Goal: Transaction & Acquisition: Purchase product/service

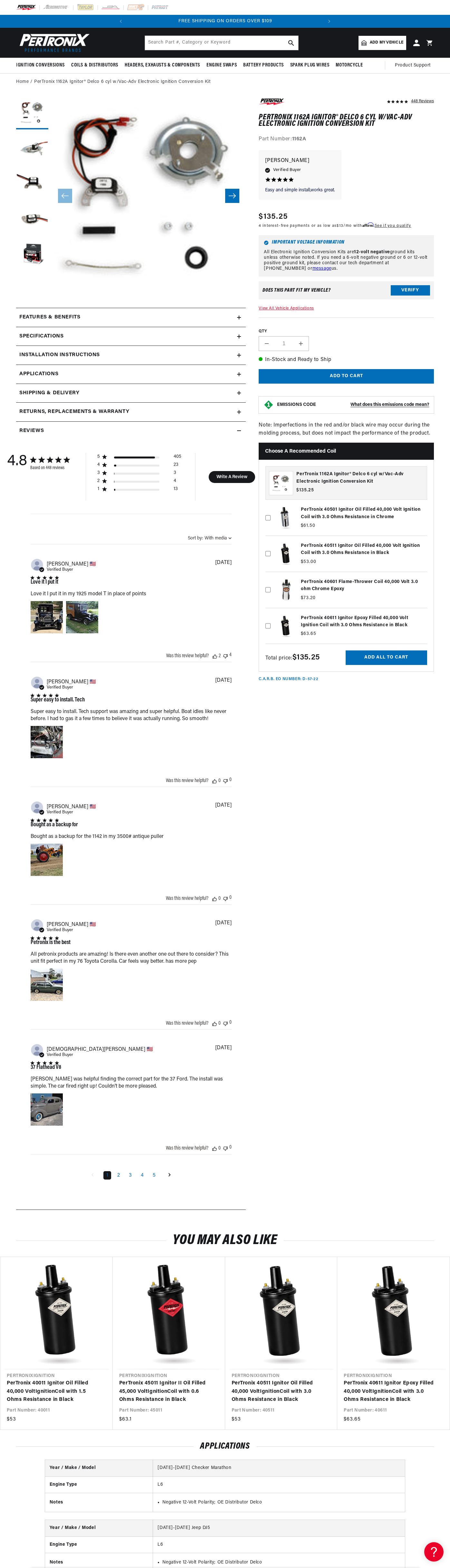
scroll to position [0, 196]
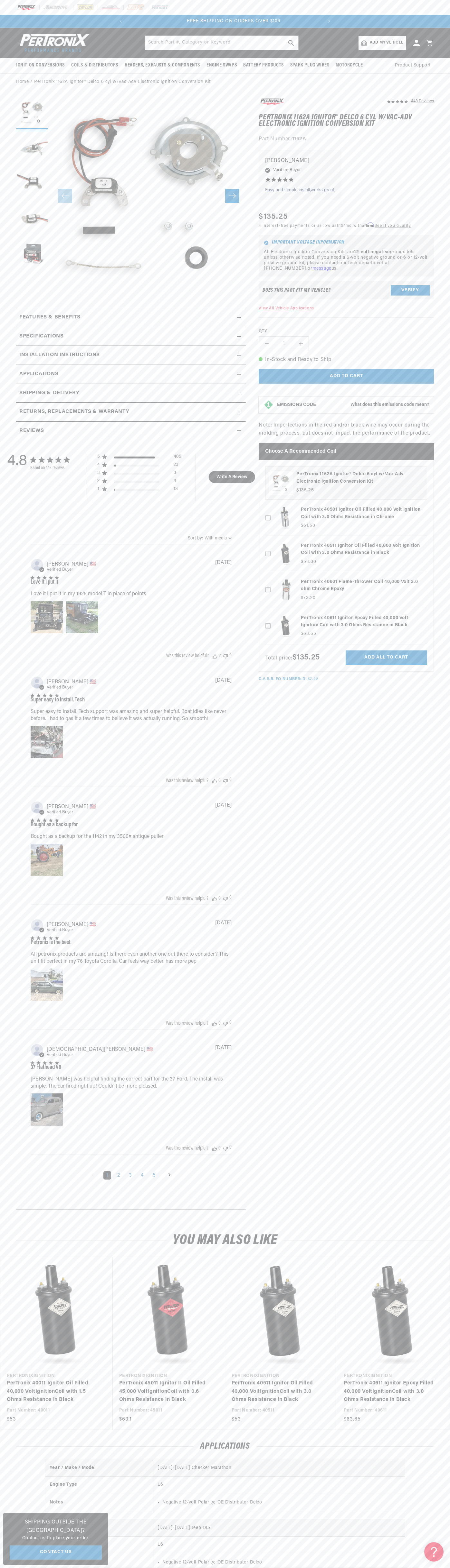
scroll to position [0, 196]
click at [189, 16] on div "SHOP BEST SELLING IGNITION & EXHAUST FREE SHIPPING ON ORDERS OVER $109" at bounding box center [225, 21] width 221 height 13
click at [439, 1014] on section "448 Reviews" at bounding box center [225, 656] width 450 height 1130
click at [445, 1567] on html "Skip to content Your cart Your cart is empty Get the right parts the first time…" at bounding box center [225, 784] width 450 height 1568
click at [22, 32] on img at bounding box center [54, 43] width 74 height 23
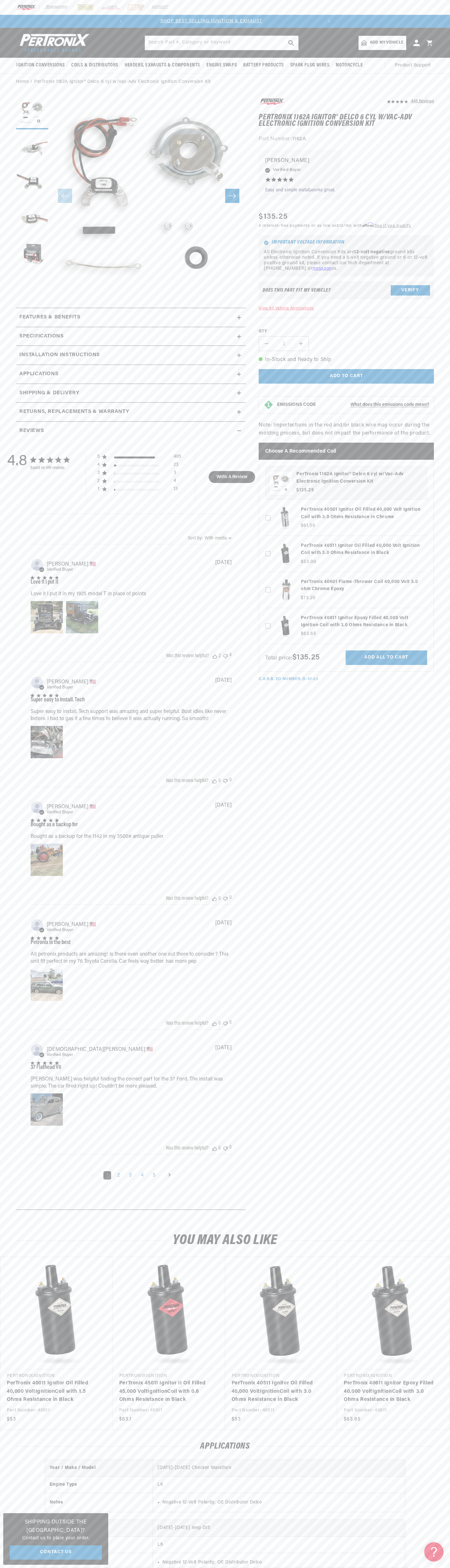
scroll to position [0, 0]
